Goal: Book appointment/travel/reservation

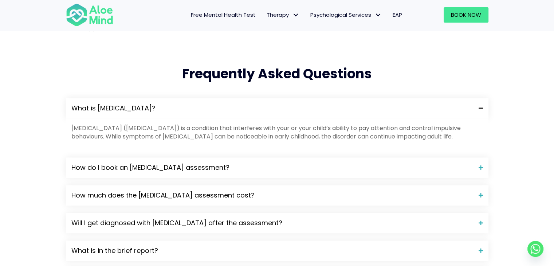
scroll to position [729, 0]
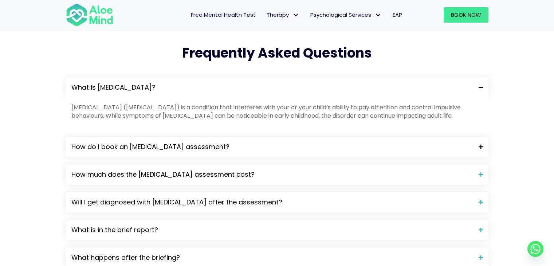
click at [484, 137] on div "How do I book an ADHD assessment?" at bounding box center [277, 147] width 423 height 20
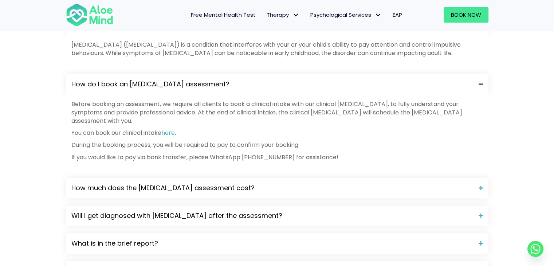
scroll to position [802, 0]
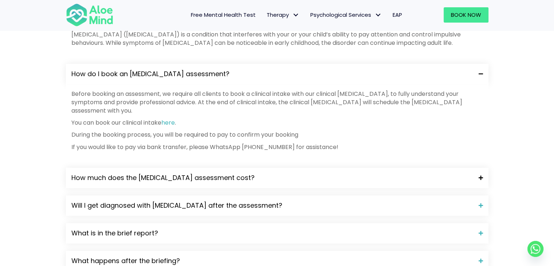
click at [476, 175] on span at bounding box center [478, 177] width 10 height 5
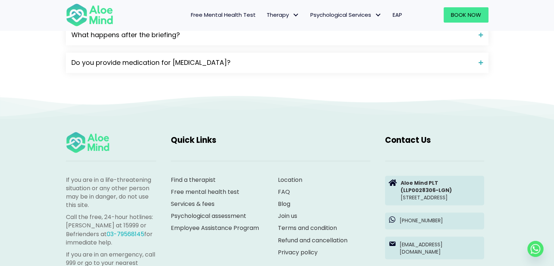
scroll to position [1093, 0]
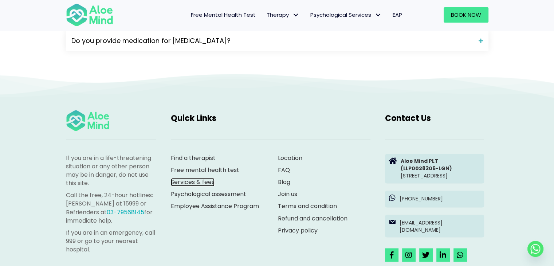
click at [204, 178] on link "Services & fees" at bounding box center [193, 182] width 44 height 8
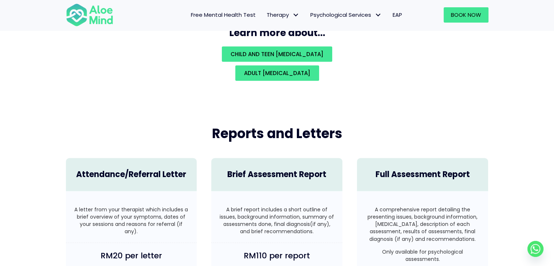
scroll to position [1640, 0]
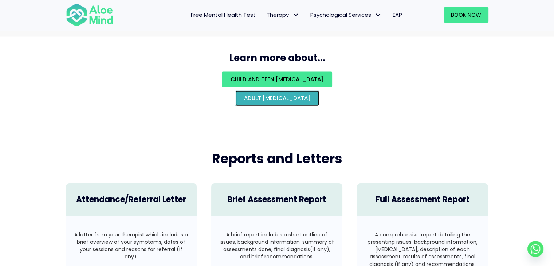
click at [297, 94] on span "Adult [MEDICAL_DATA]" at bounding box center [277, 98] width 66 height 8
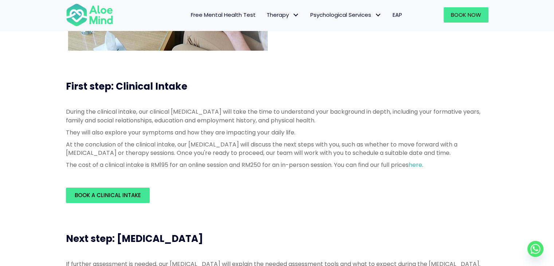
scroll to position [146, 0]
click at [147, 190] on link "Book a Clinical Intake" at bounding box center [108, 194] width 84 height 15
